Goal: Navigation & Orientation: Find specific page/section

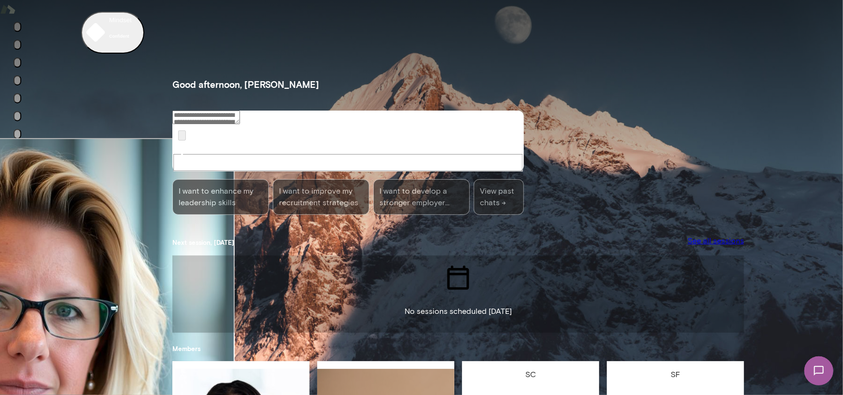
click at [18, 128] on icon "Members" at bounding box center [23, 124] width 11 height 8
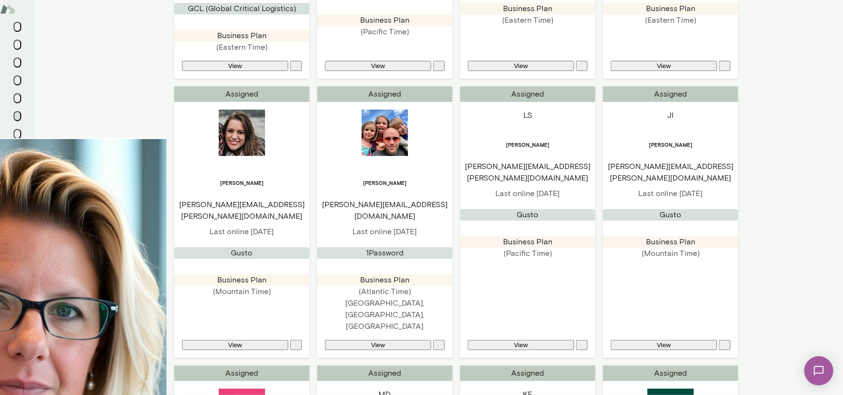
scroll to position [723, 0]
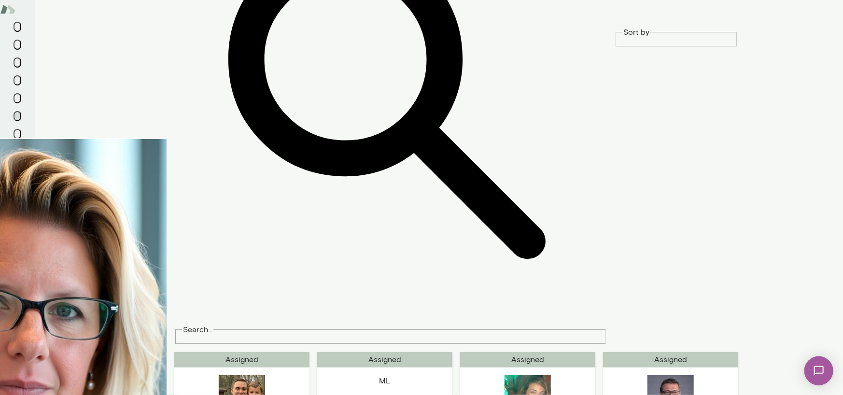
scroll to position [0, 0]
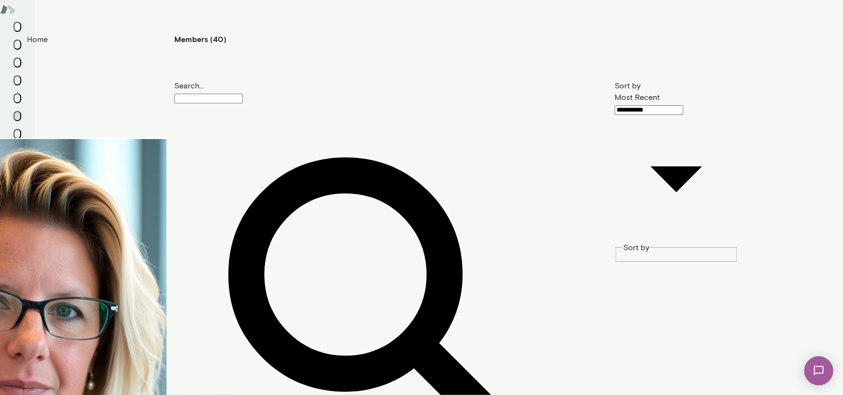
click at [17, 29] on icon "Home" at bounding box center [17, 29] width 0 height 0
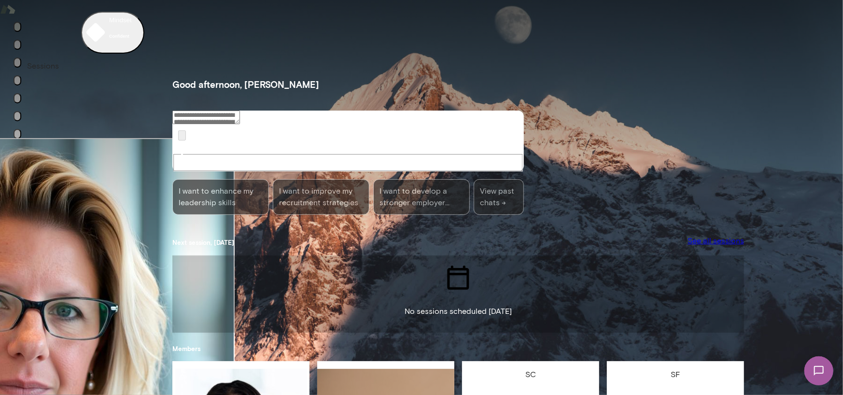
click at [17, 47] on icon "Sessions" at bounding box center [17, 47] width 0 height 0
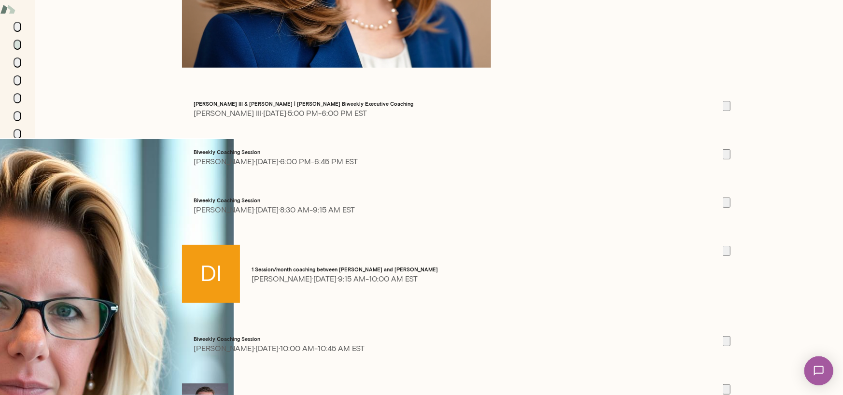
scroll to position [1062, 0]
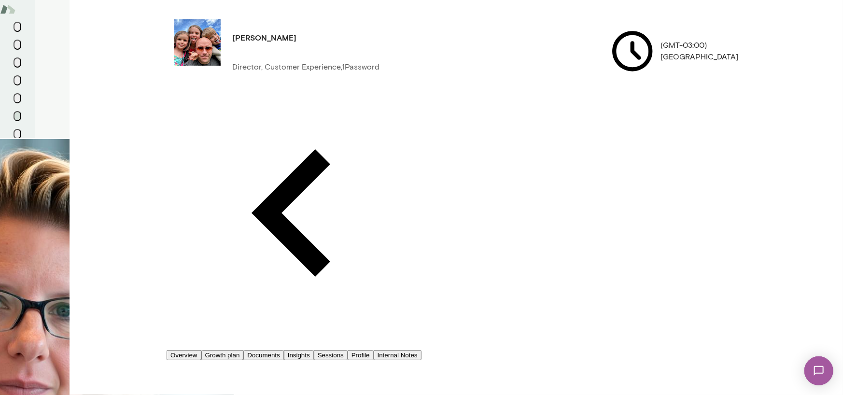
drag, startPoint x: 658, startPoint y: 134, endPoint x: 560, endPoint y: 133, distance: 98.5
copy p "[PERSON_NAME][EMAIL_ADDRESS][DOMAIN_NAME]"
click at [17, 29] on icon "Home" at bounding box center [17, 29] width 0 height 0
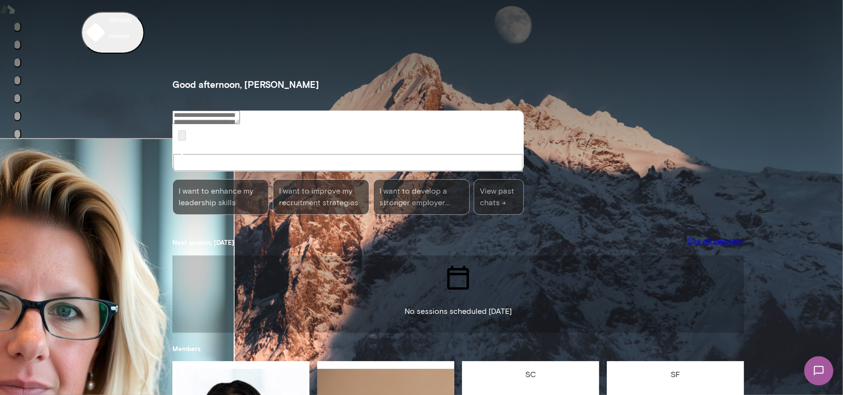
click at [17, 118] on icon "Members" at bounding box center [17, 118] width 0 height 0
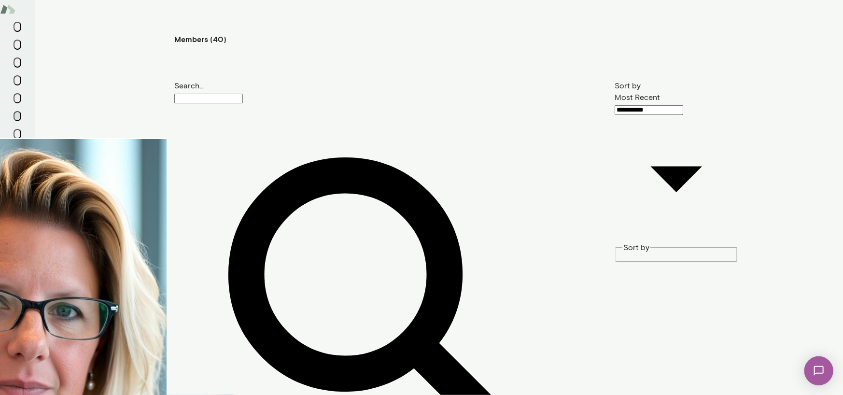
click at [658, 0] on div "**********" at bounding box center [421, 0] width 843 height 0
click at [618, 31] on li "Name A to Z" at bounding box center [430, 25] width 823 height 12
click at [617, 31] on li "Name A to Z" at bounding box center [430, 25] width 823 height 12
type input "********"
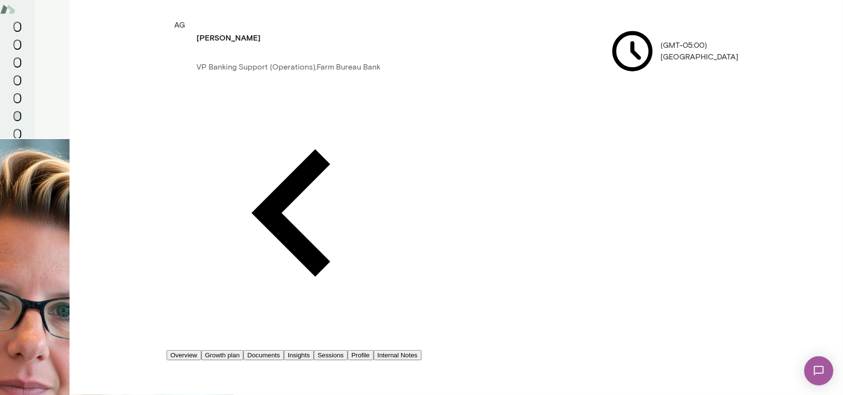
click at [347, 350] on button "Sessions" at bounding box center [331, 355] width 34 height 10
click at [17, 29] on icon "Home" at bounding box center [17, 29] width 0 height 0
